Goal: Information Seeking & Learning: Find specific page/section

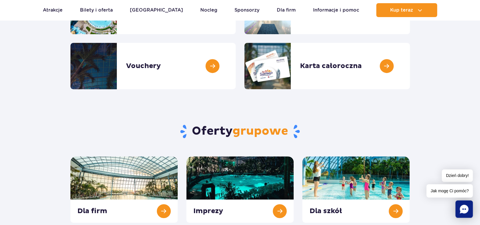
scroll to position [232, 0]
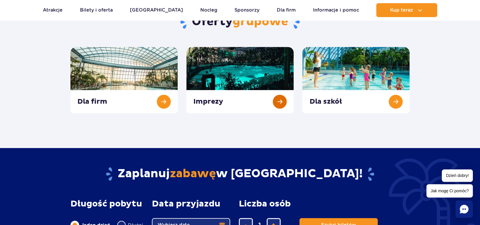
click at [240, 103] on link at bounding box center [240, 80] width 107 height 66
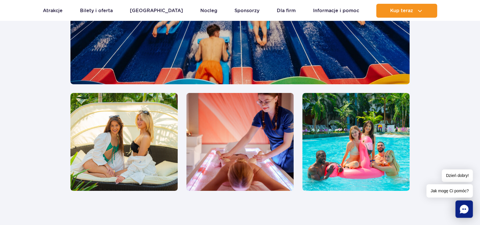
scroll to position [1334, 0]
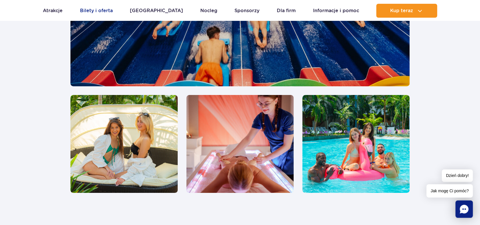
click at [103, 6] on link "Bilety i oferta" at bounding box center [96, 11] width 33 height 14
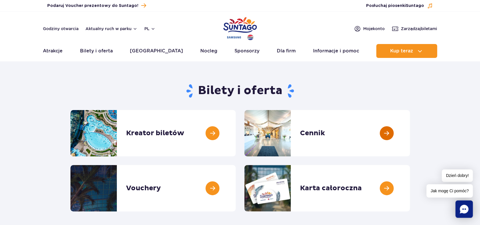
click at [410, 134] on link at bounding box center [410, 133] width 0 height 46
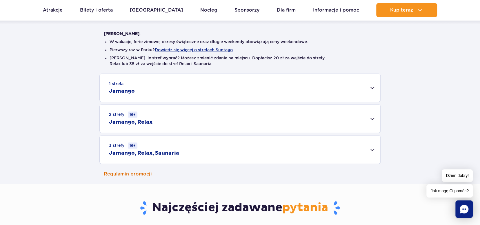
scroll to position [116, 0]
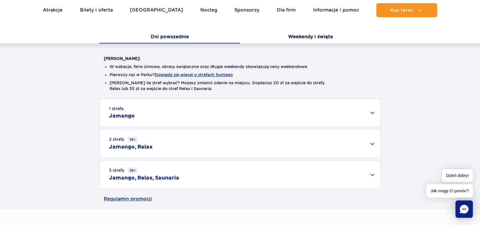
click at [369, 113] on div "1 strefa Jamango" at bounding box center [240, 113] width 281 height 28
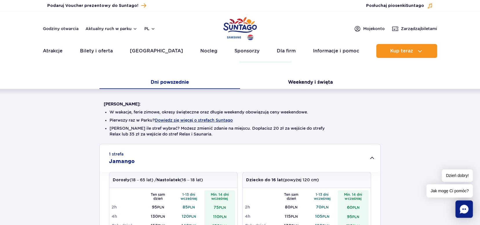
scroll to position [0, 0]
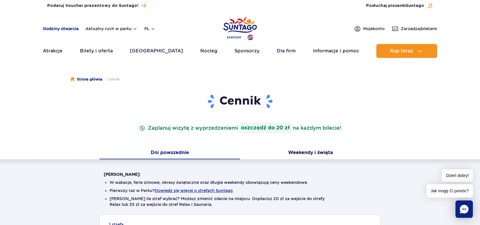
click at [59, 27] on link "Godziny otwarcia" at bounding box center [61, 29] width 36 height 6
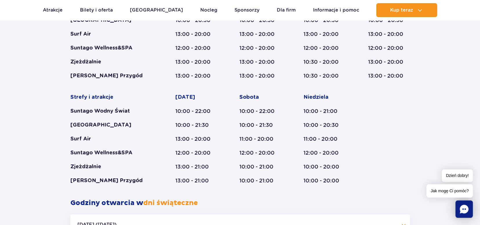
scroll to position [540, 0]
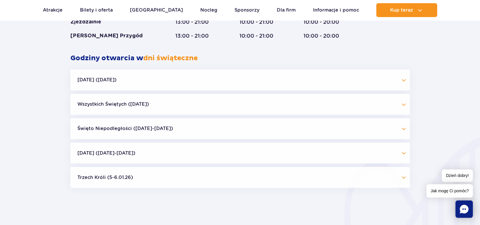
click at [403, 79] on button "Halloween (31.10.25)" at bounding box center [240, 80] width 340 height 21
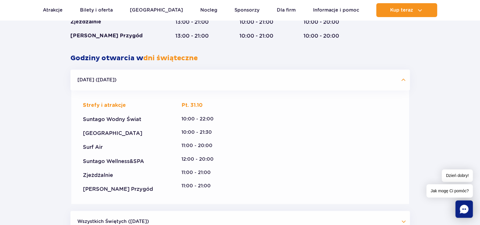
click at [400, 80] on button "Halloween (31.10.25)" at bounding box center [240, 80] width 340 height 21
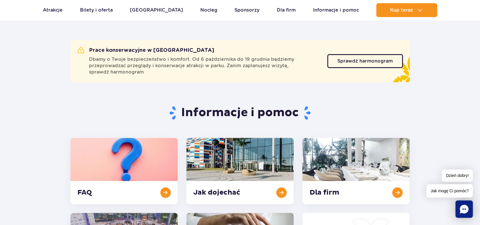
scroll to position [0, 0]
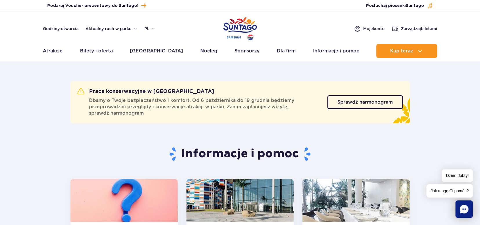
click at [98, 13] on header "Godziny otwarcia Aktualny ruch w parku pl PL EN UA Moje konto Zarządzaj biletam…" at bounding box center [240, 37] width 480 height 50
click at [104, 50] on link "Bilety i oferta" at bounding box center [96, 51] width 33 height 14
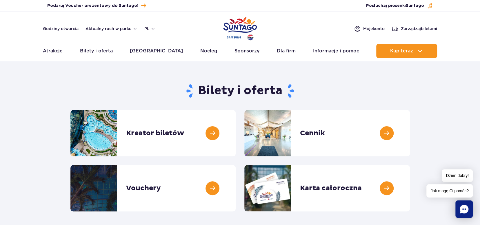
click at [242, 30] on img "Park of Poland" at bounding box center [240, 28] width 34 height 27
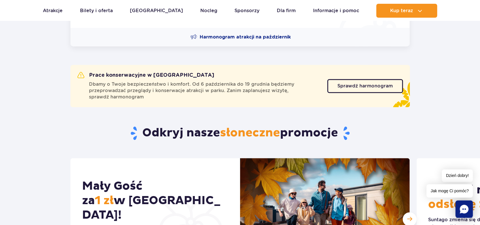
scroll to position [290, 0]
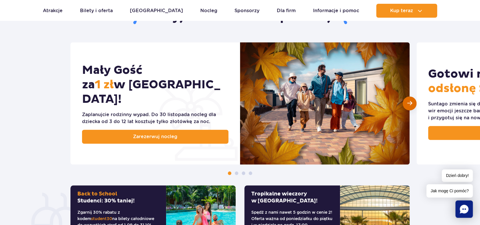
click at [407, 102] on div "Następny slajd" at bounding box center [410, 104] width 14 height 14
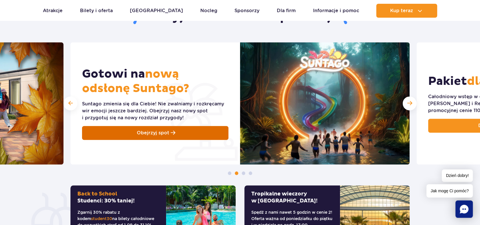
click at [124, 131] on link "Obejrzyj spot" at bounding box center [155, 133] width 147 height 14
